Goal: Information Seeking & Learning: Check status

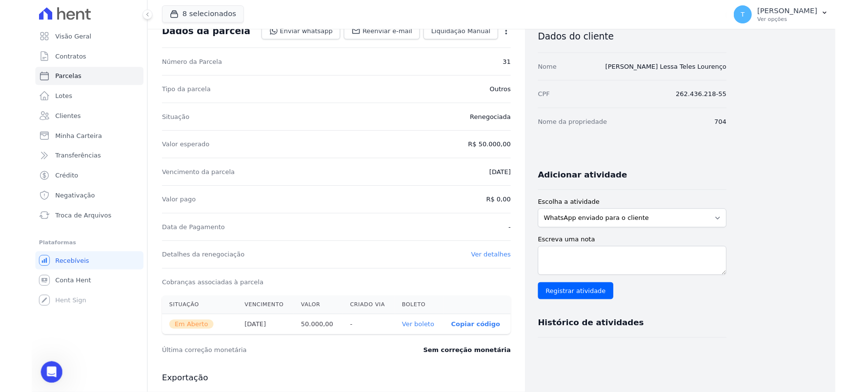
scroll to position [27, 0]
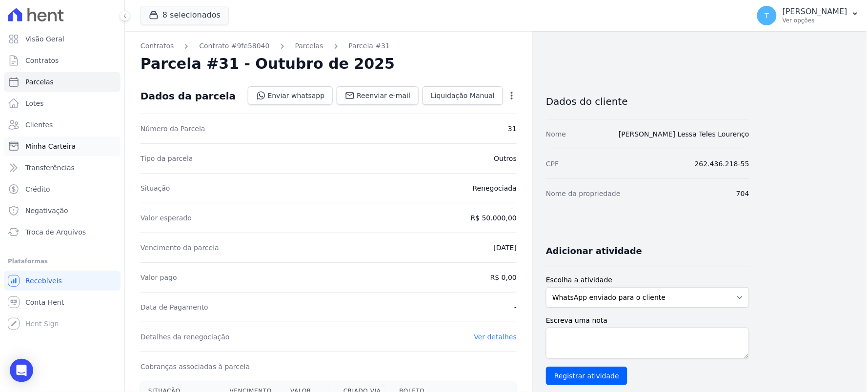
click at [50, 142] on span "Minha Carteira" at bounding box center [50, 146] width 50 height 10
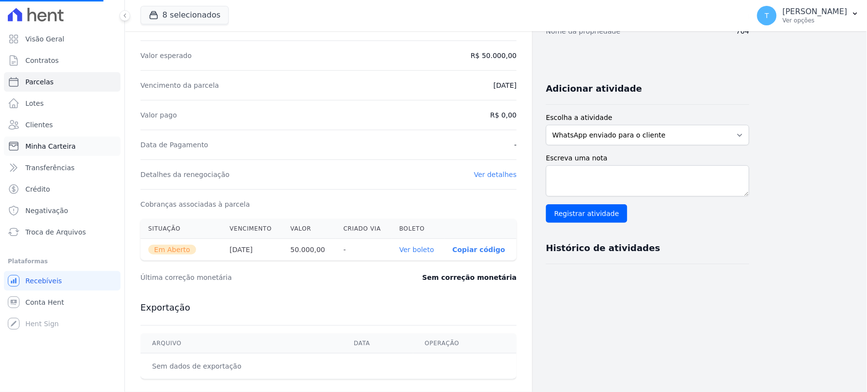
click at [51, 142] on span "Minha Carteira" at bounding box center [50, 146] width 50 height 10
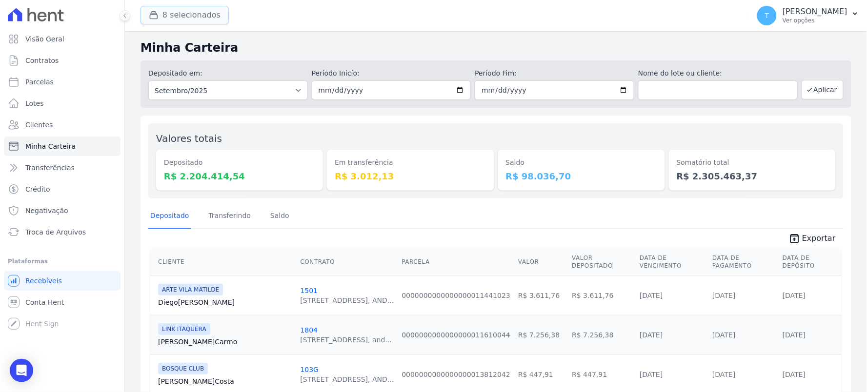
click at [183, 12] on button "8 selecionados" at bounding box center [184, 15] width 88 height 19
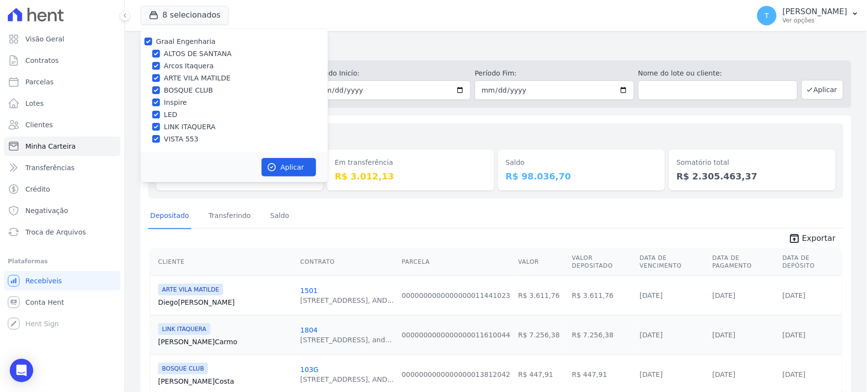
click at [191, 40] on label "Graal Engenharia" at bounding box center [186, 42] width 60 height 8
click at [152, 40] on input "Graal Engenharia" at bounding box center [148, 42] width 8 height 8
checkbox input "false"
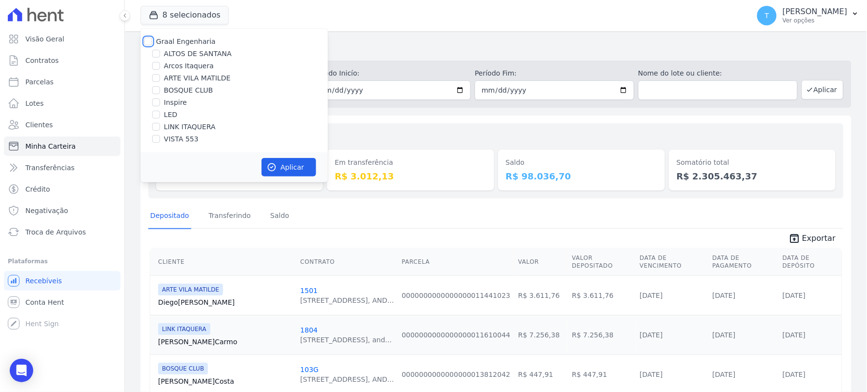
checkbox input "false"
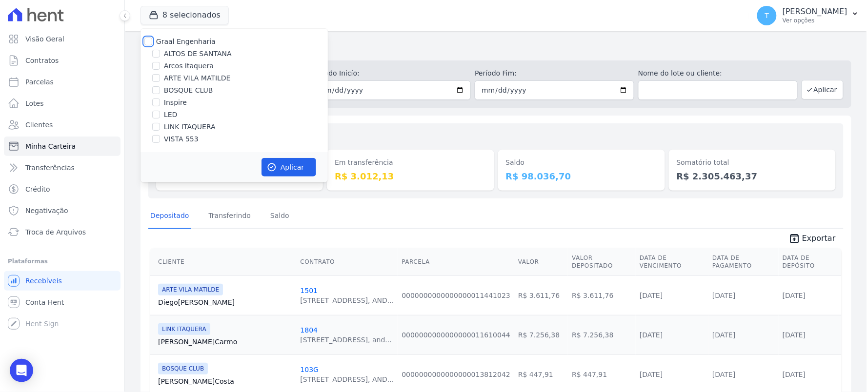
checkbox input "false"
click at [180, 129] on label "LINK ITAQUERA" at bounding box center [190, 127] width 52 height 10
click at [160, 129] on input "LINK ITAQUERA" at bounding box center [156, 127] width 8 height 8
checkbox input "true"
click at [275, 168] on icon "button" at bounding box center [271, 167] width 7 height 7
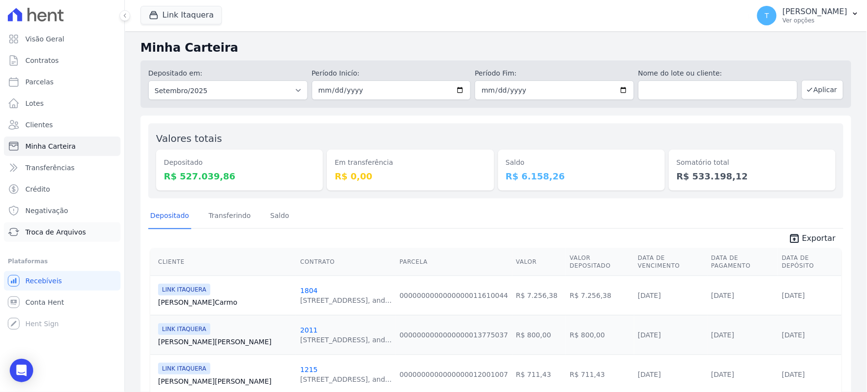
click at [38, 230] on span "Troca de Arquivos" at bounding box center [55, 232] width 60 height 10
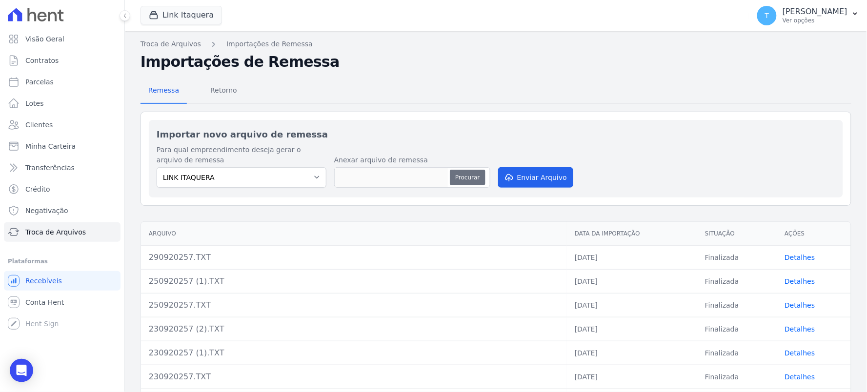
click at [455, 180] on button "Procurar" at bounding box center [467, 178] width 35 height 16
type input "3009202521.TXT"
click at [560, 181] on button "Enviar Arquivo" at bounding box center [535, 177] width 75 height 20
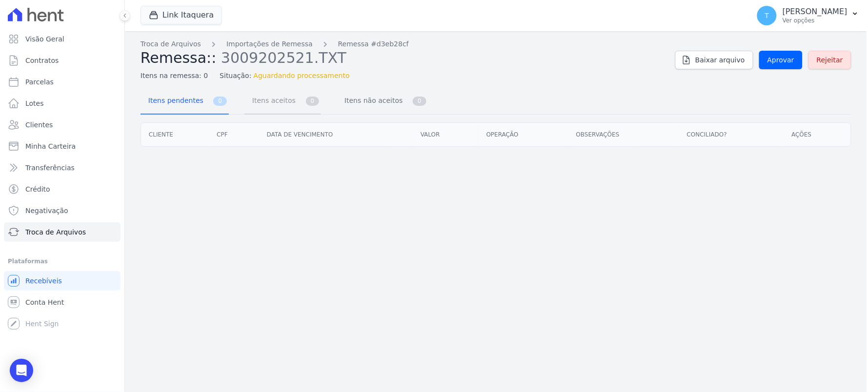
click at [273, 103] on span "Itens aceitos" at bounding box center [271, 101] width 51 height 20
click at [196, 106] on span "Itens pendentes" at bounding box center [173, 101] width 63 height 20
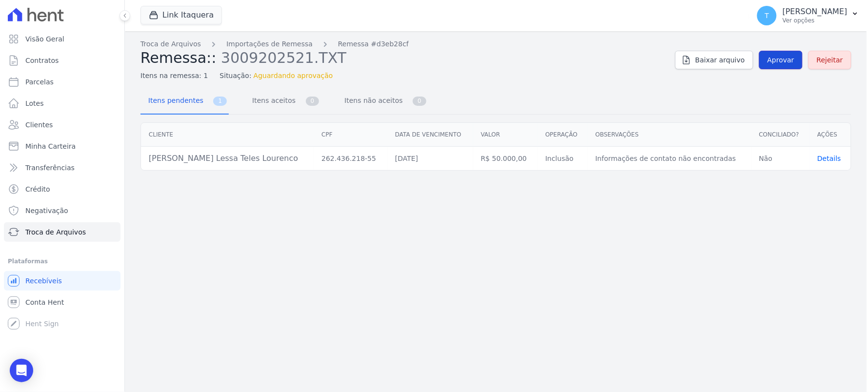
click at [783, 61] on span "Aprovar" at bounding box center [780, 60] width 27 height 10
click at [618, 91] on div "Itens pendentes 1 Itens aceitos 0 Itens não aceitos 0" at bounding box center [495, 102] width 711 height 26
click at [774, 54] on link "Aprovar" at bounding box center [780, 60] width 43 height 19
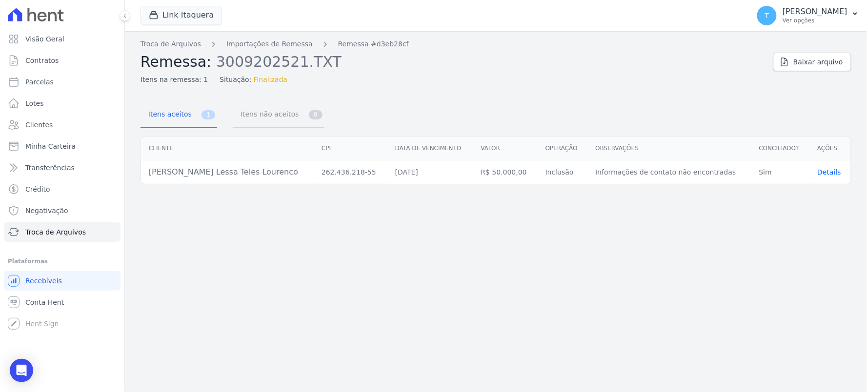
click at [244, 116] on span "Itens não aceitos" at bounding box center [268, 114] width 66 height 20
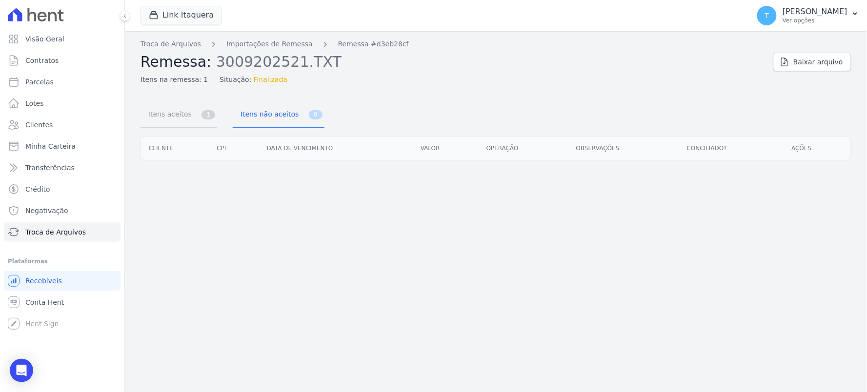
click at [193, 122] on link "Itens aceitos 1" at bounding box center [178, 115] width 77 height 26
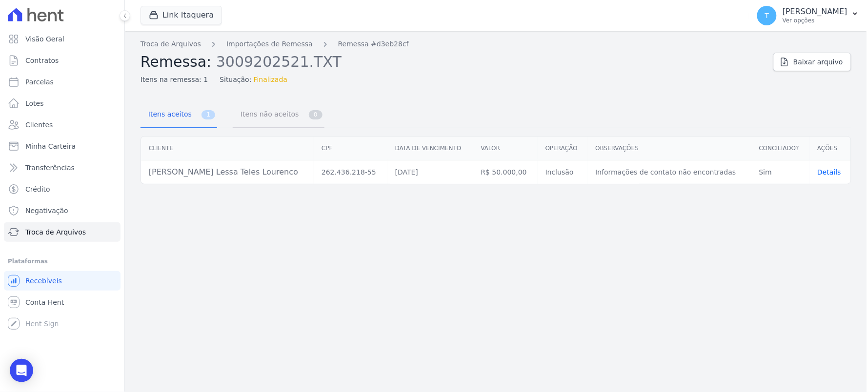
click at [246, 114] on span "Itens não aceitos" at bounding box center [268, 114] width 66 height 20
click at [47, 83] on span "Parcelas" at bounding box center [39, 82] width 28 height 10
select select
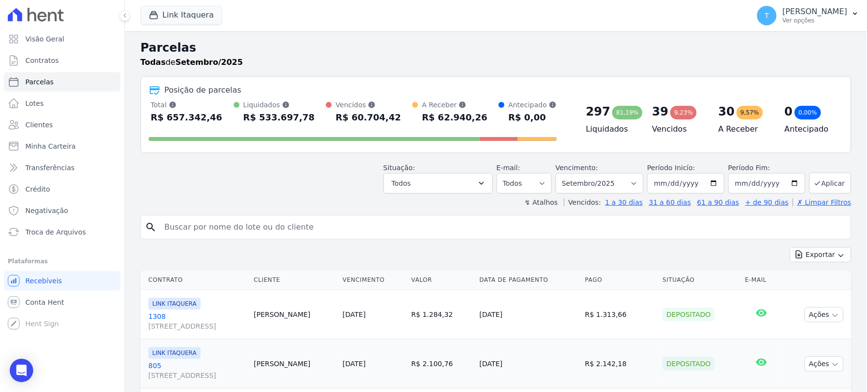
click at [265, 216] on div "search" at bounding box center [495, 227] width 711 height 24
click at [274, 218] on input "search" at bounding box center [503, 228] width 688 height 20
type input "[PERSON_NAME]"
select select
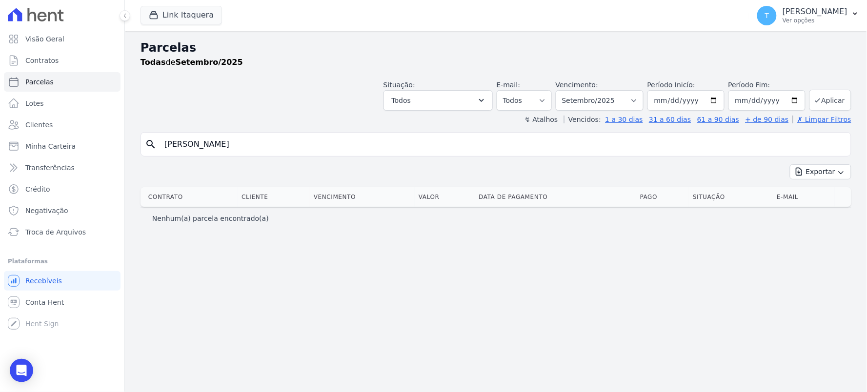
click at [241, 143] on input "[PERSON_NAME]" at bounding box center [503, 145] width 688 height 20
type input "[PERSON_NAME]"
select select
click at [279, 141] on input "[PERSON_NAME]" at bounding box center [503, 145] width 688 height 20
select select
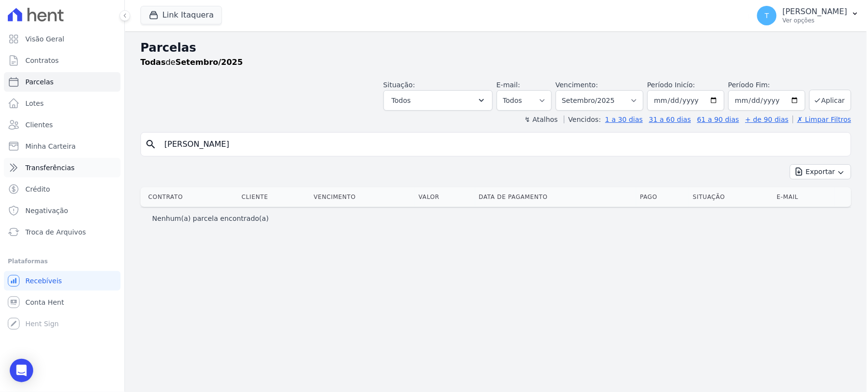
drag, startPoint x: 266, startPoint y: 140, endPoint x: 66, endPoint y: 166, distance: 201.6
click at [88, 167] on div "Visão Geral Contratos [GEOGRAPHIC_DATA] Lotes Clientes Minha Carteira Transferê…" at bounding box center [433, 196] width 867 height 392
type input "[PERSON_NAME]"
select select
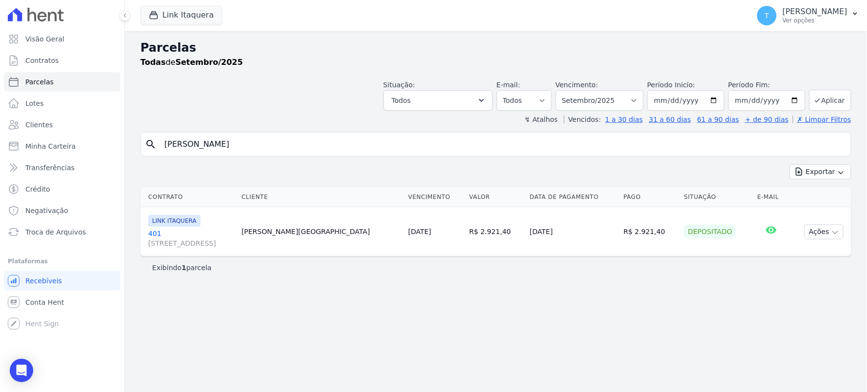
drag, startPoint x: 222, startPoint y: 148, endPoint x: 144, endPoint y: 157, distance: 78.0
click at [145, 157] on div "search [PERSON_NAME]" at bounding box center [495, 144] width 711 height 24
click at [56, 230] on span "Troca de Arquivos" at bounding box center [55, 232] width 60 height 10
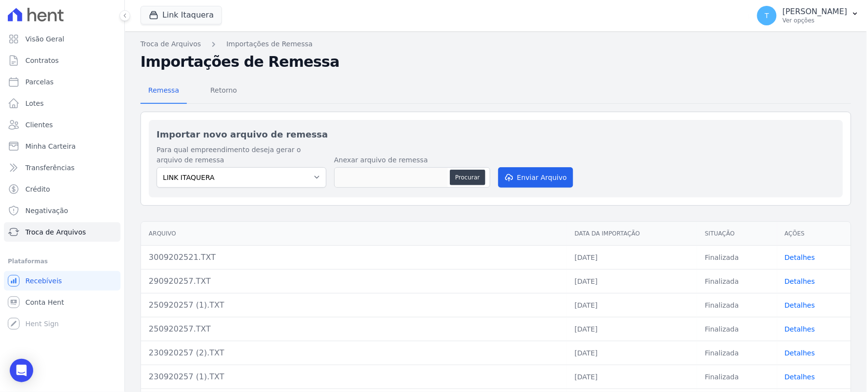
click at [796, 250] on td "Detalhes" at bounding box center [814, 257] width 74 height 24
click at [797, 255] on link "Detalhes" at bounding box center [800, 258] width 30 height 8
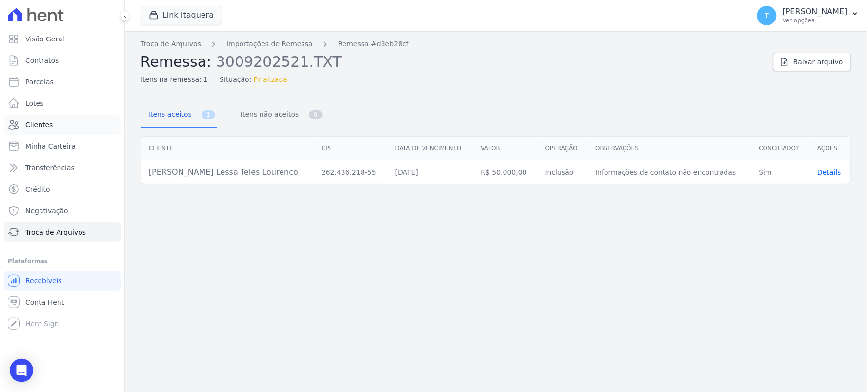
click at [66, 134] on link "Clientes" at bounding box center [62, 125] width 117 height 20
click at [63, 143] on span "Minha Carteira" at bounding box center [50, 146] width 50 height 10
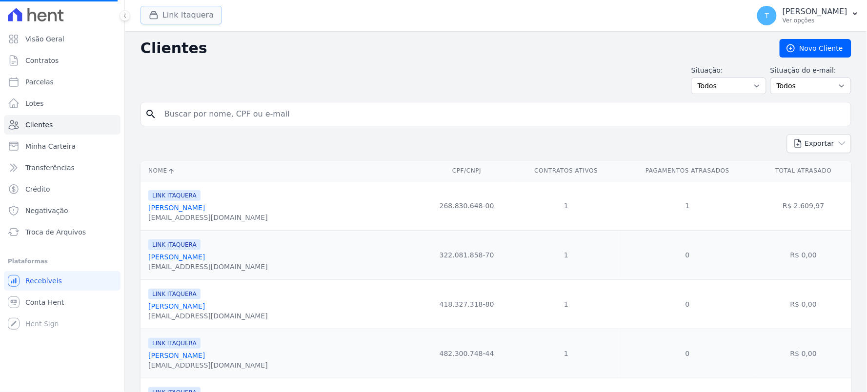
click at [205, 16] on button "Link Itaquera" at bounding box center [180, 15] width 81 height 19
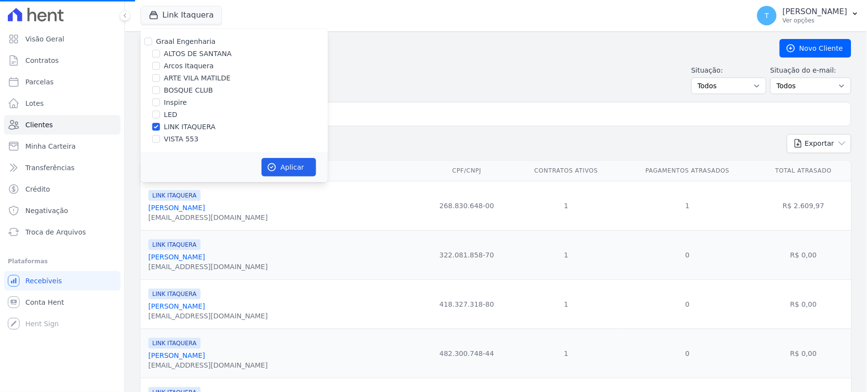
click at [420, 76] on div "Situação: Todos Adimplentes Inadimplentes Situação do e-mail: Todos Confirmado …" at bounding box center [495, 79] width 711 height 29
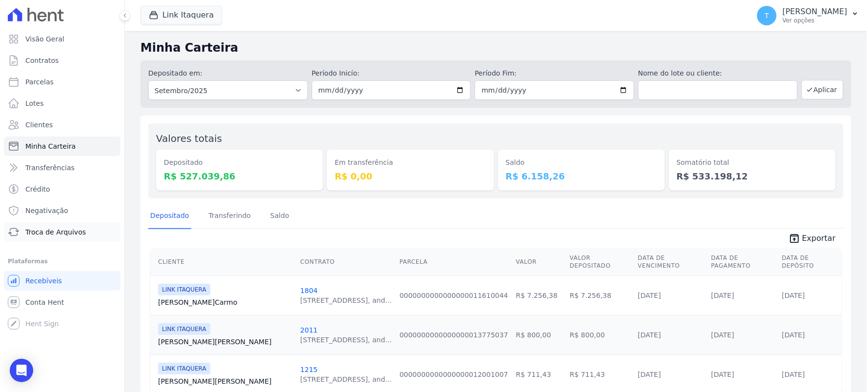
click at [37, 226] on link "Troca de Arquivos" at bounding box center [62, 232] width 117 height 20
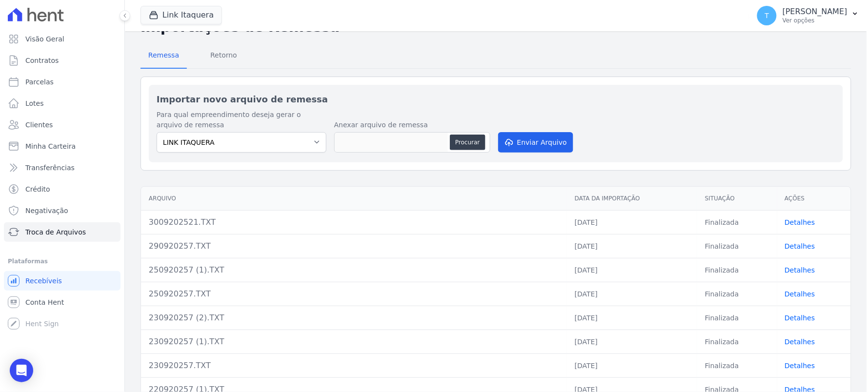
scroll to position [54, 0]
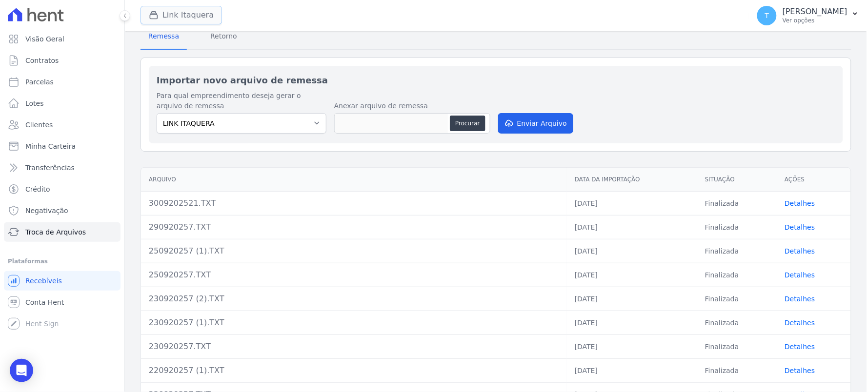
click at [159, 13] on div "button" at bounding box center [156, 15] width 14 height 10
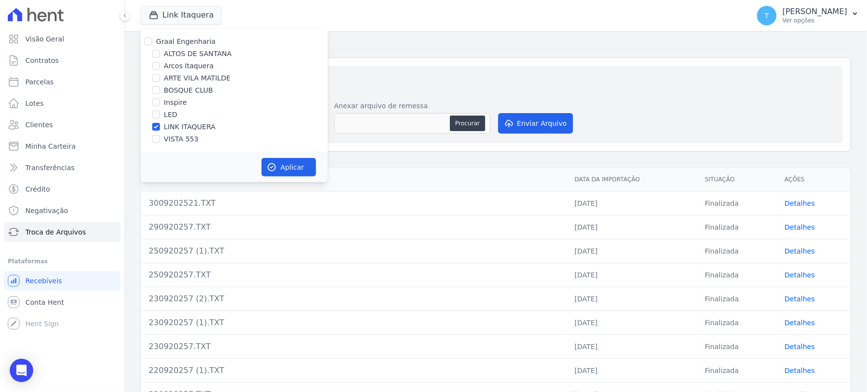
click at [547, 43] on div "Remessa Retorno" at bounding box center [495, 36] width 711 height 25
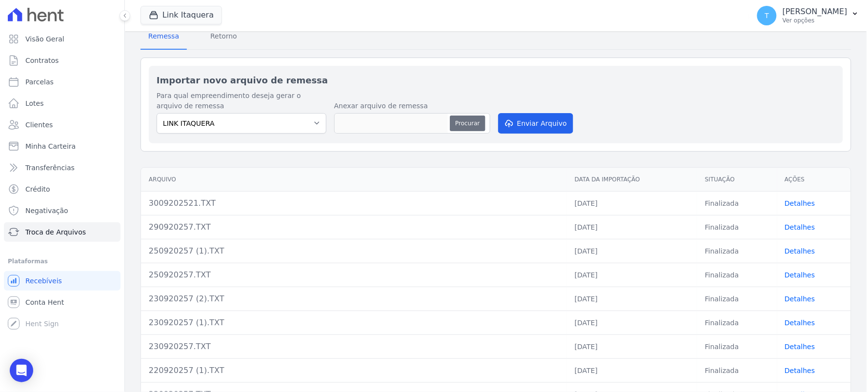
click at [469, 124] on button "Procurar" at bounding box center [467, 124] width 35 height 16
type input "300920257.TXT"
click at [532, 128] on button "Enviar Arquivo" at bounding box center [535, 123] width 75 height 20
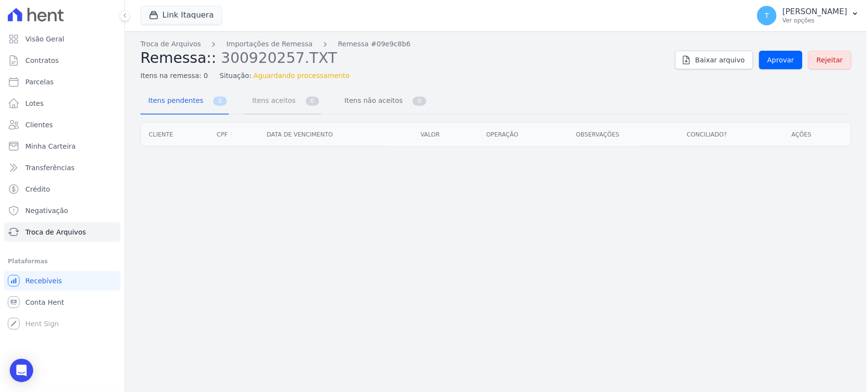
click at [306, 100] on span "0" at bounding box center [313, 101] width 14 height 9
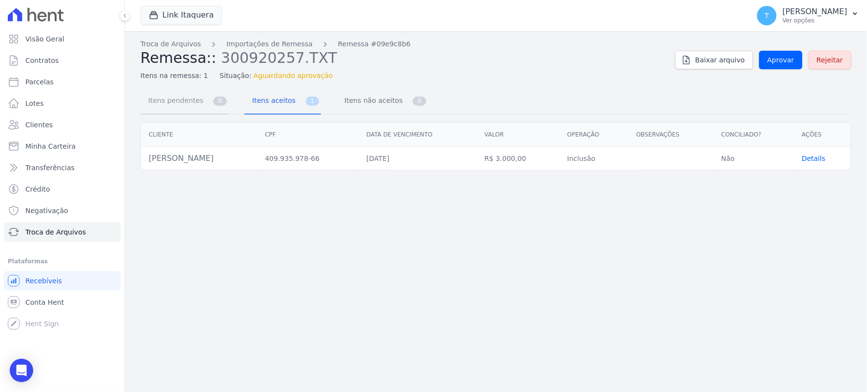
click at [164, 99] on span "Itens pendentes" at bounding box center [173, 101] width 63 height 20
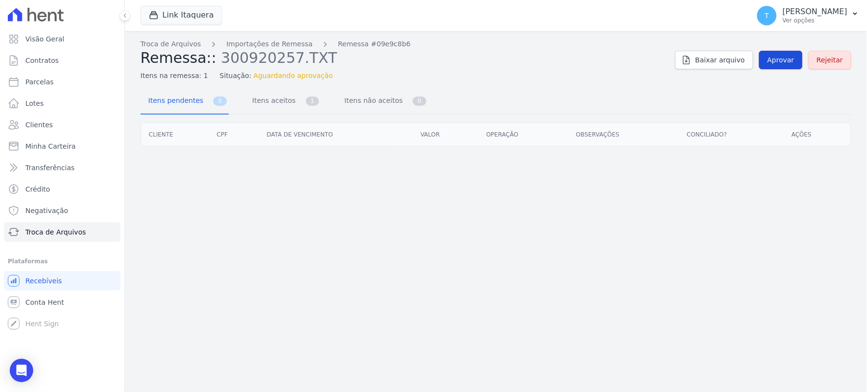
click at [790, 64] on span "Aprovar" at bounding box center [780, 60] width 27 height 10
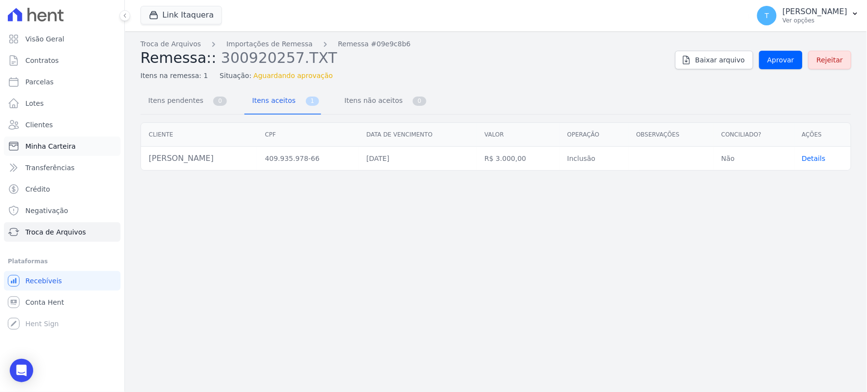
click at [55, 148] on span "Minha Carteira" at bounding box center [50, 146] width 50 height 10
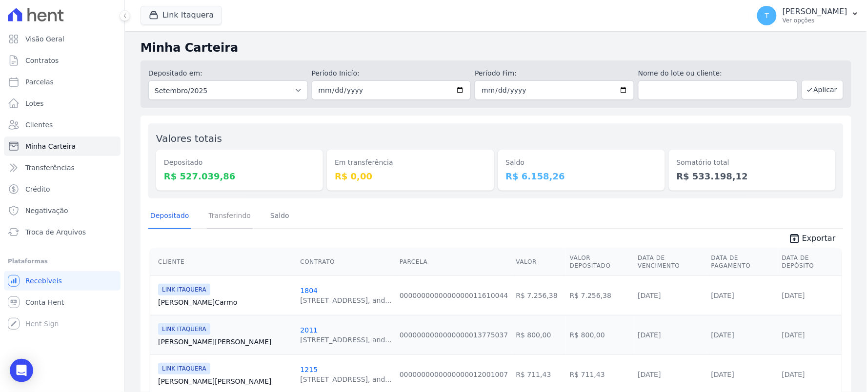
click at [220, 216] on link "Transferindo" at bounding box center [230, 216] width 46 height 25
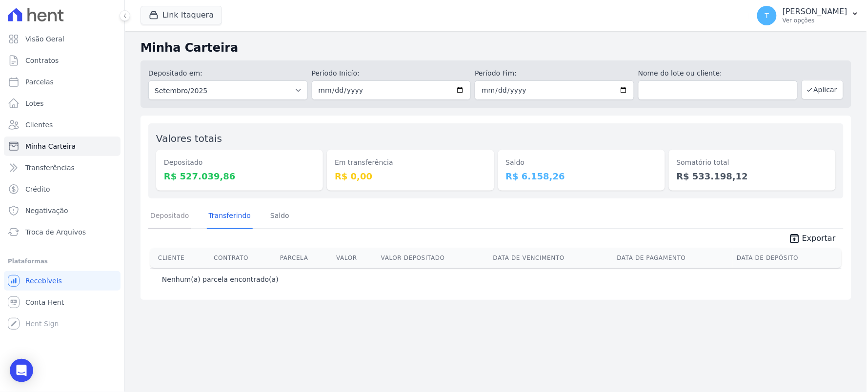
click at [163, 215] on link "Depositado" at bounding box center [169, 216] width 43 height 25
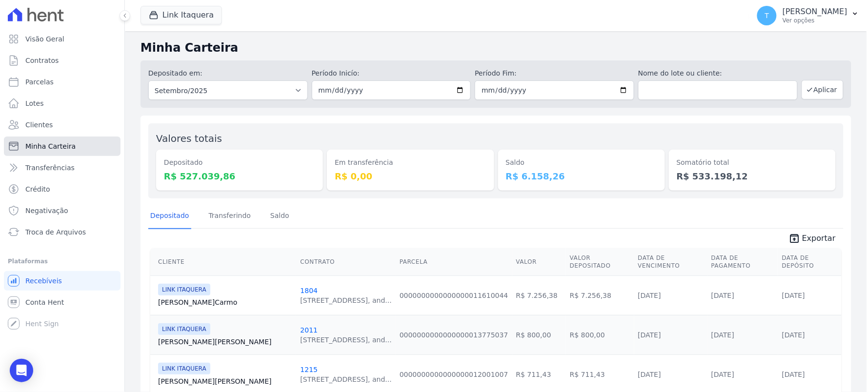
click at [41, 149] on span "Minha Carteira" at bounding box center [50, 146] width 50 height 10
click at [28, 95] on link "Lotes" at bounding box center [62, 104] width 117 height 20
click at [28, 81] on span "Parcelas" at bounding box center [39, 82] width 28 height 10
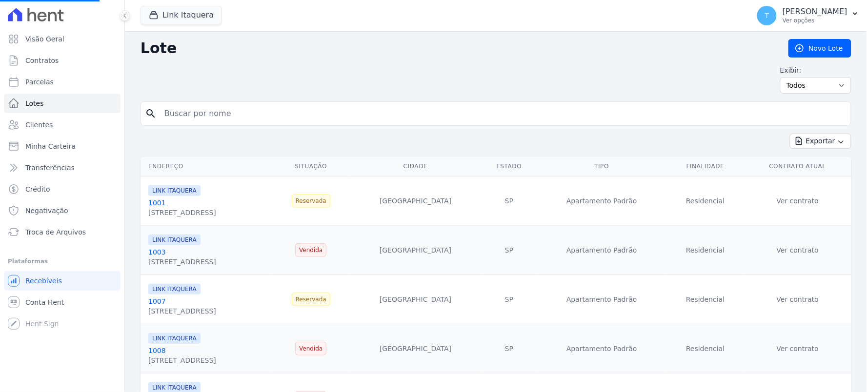
select select
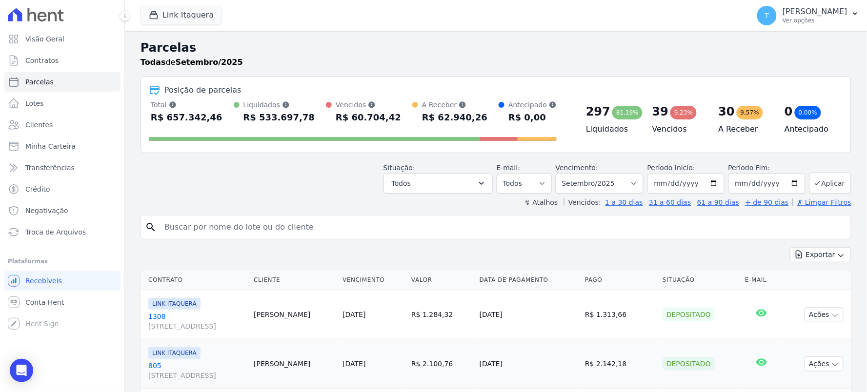
click at [196, 232] on input "search" at bounding box center [503, 228] width 688 height 20
type input "baraba cristi"
select select
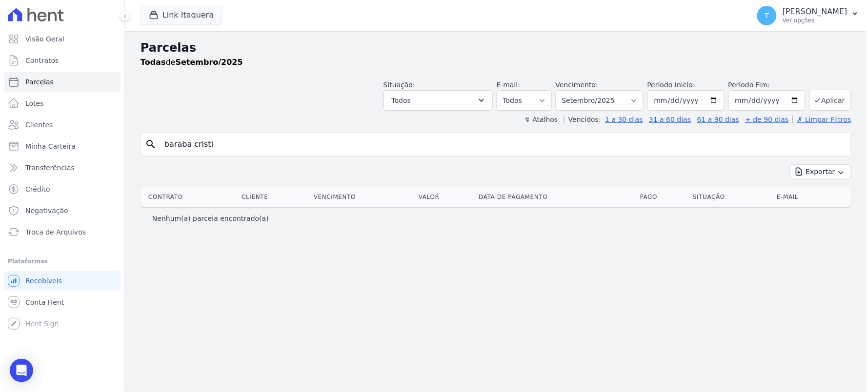
click at [243, 142] on input "baraba cristi" at bounding box center [503, 145] width 688 height 20
drag, startPoint x: 243, startPoint y: 142, endPoint x: 50, endPoint y: 149, distance: 193.3
click at [50, 149] on div "Visão Geral Contratos [GEOGRAPHIC_DATA] Lotes Clientes Minha Carteira Transferê…" at bounding box center [433, 196] width 867 height 392
type input "[PERSON_NAME]"
select select
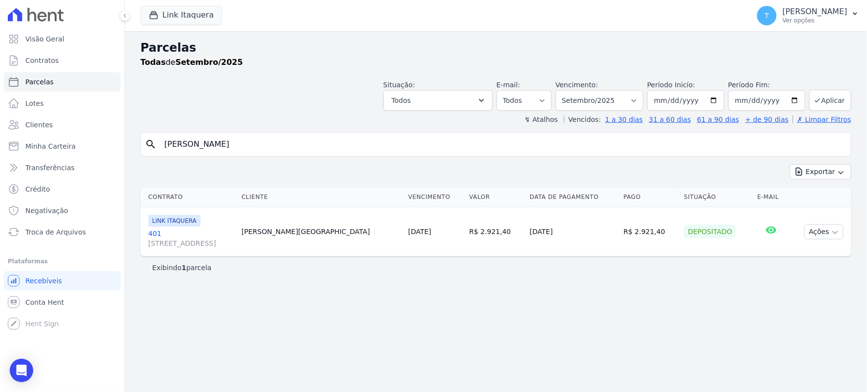
click at [196, 257] on div "Contrato Cliente Vencimento [GEOGRAPHIC_DATA] Data de Pagamento Pago Situação E…" at bounding box center [496, 221] width 742 height 77
click at [206, 240] on span "[STREET_ADDRESS]" at bounding box center [190, 244] width 85 height 10
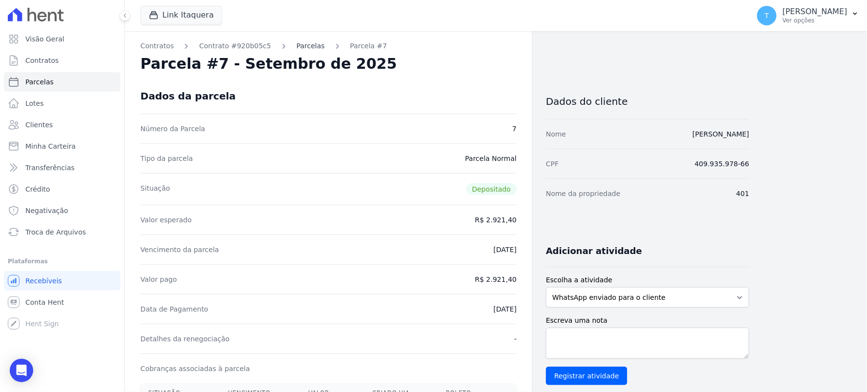
click at [297, 51] on link "Parcelas" at bounding box center [311, 46] width 28 height 10
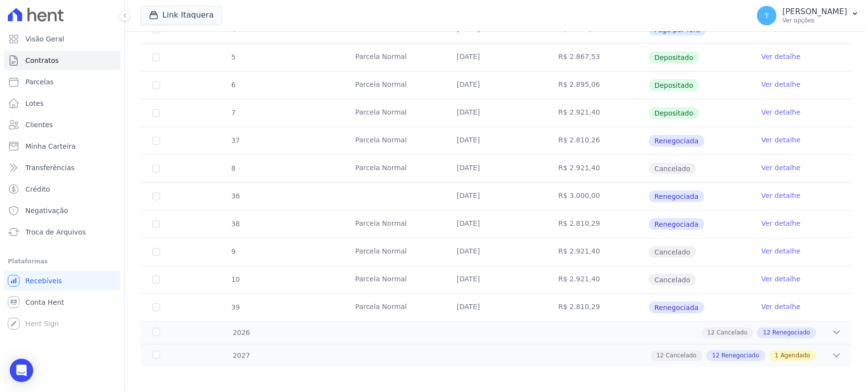
scroll to position [277, 0]
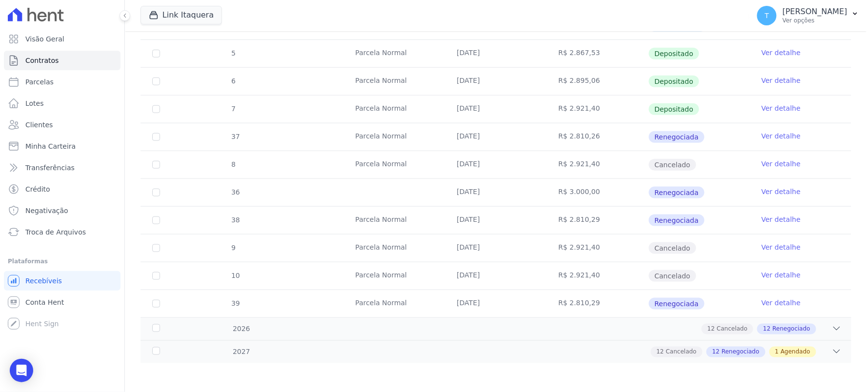
click at [783, 187] on link "Ver detalhe" at bounding box center [781, 192] width 39 height 10
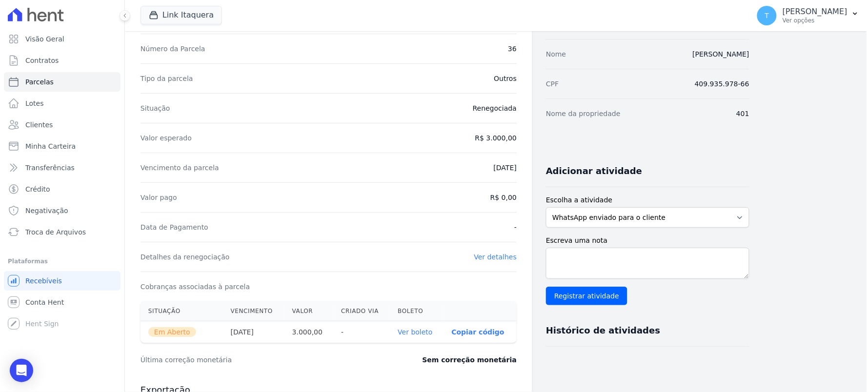
scroll to position [162, 0]
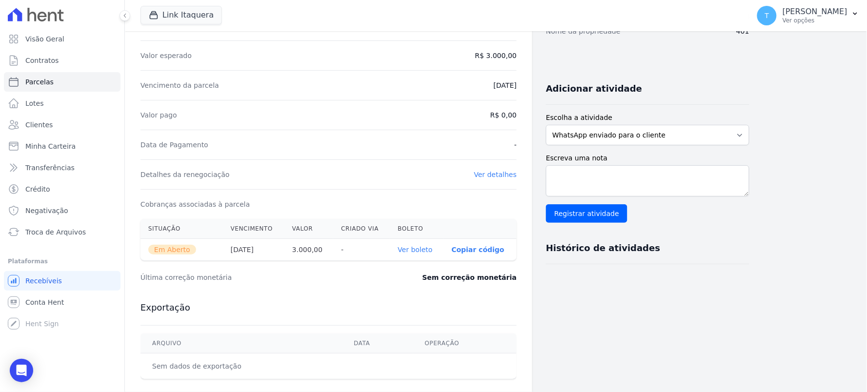
click at [427, 250] on link "Ver boleto" at bounding box center [415, 250] width 35 height 8
